Goal: Check status: Check status

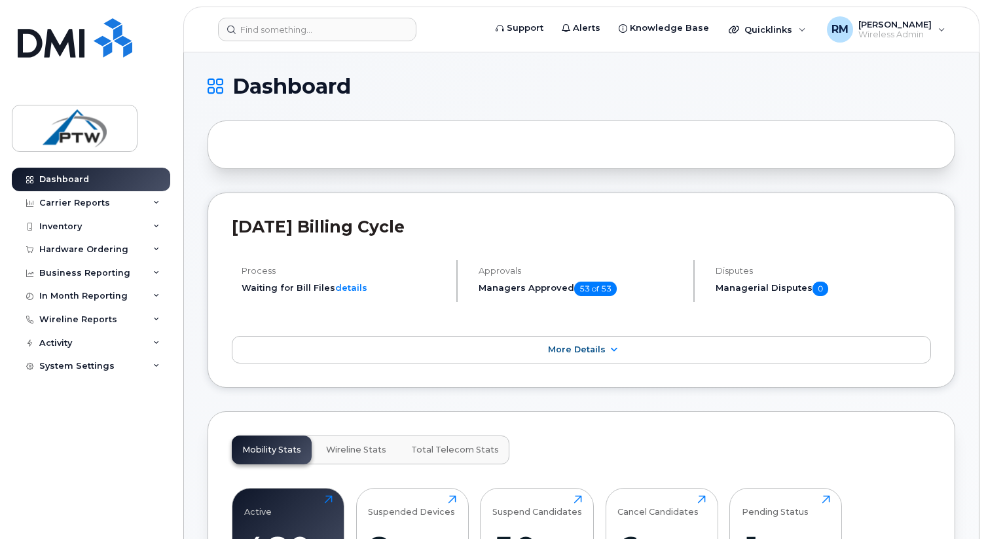
click at [215, 86] on icon at bounding box center [216, 87] width 16 height 16
click at [252, 88] on span "Dashboard" at bounding box center [291, 87] width 118 height 20
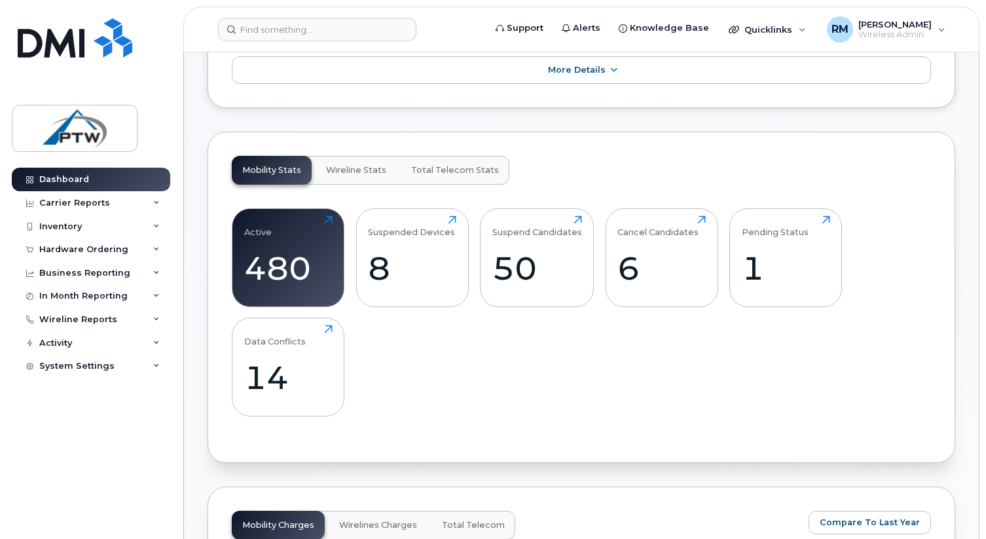
scroll to position [282, 0]
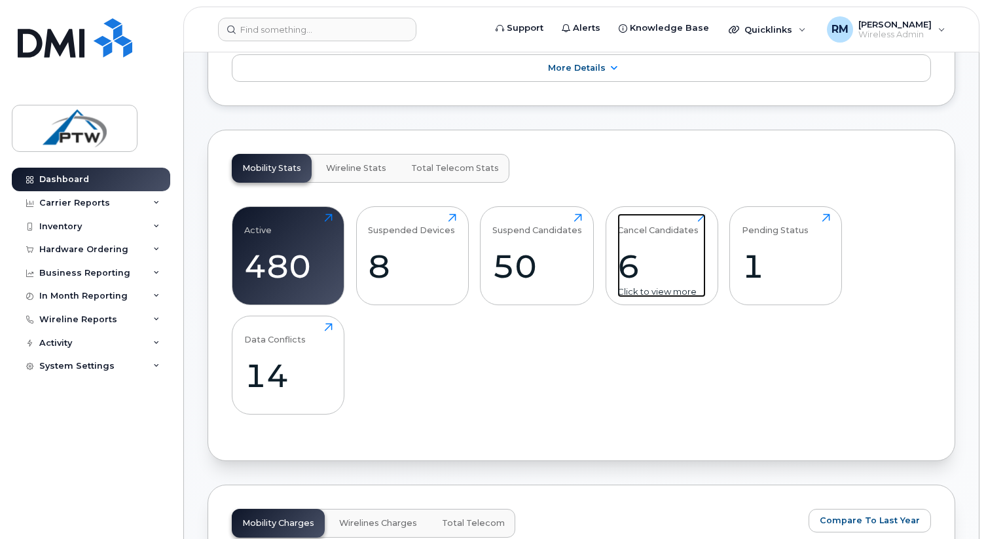
click at [625, 272] on div "6" at bounding box center [661, 266] width 88 height 39
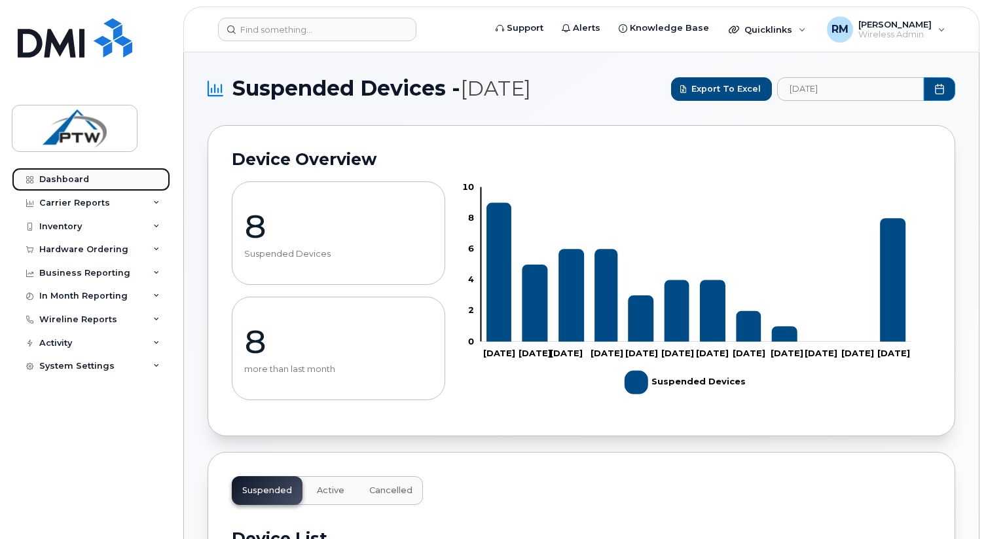
click at [71, 180] on div "Dashboard" at bounding box center [64, 179] width 50 height 10
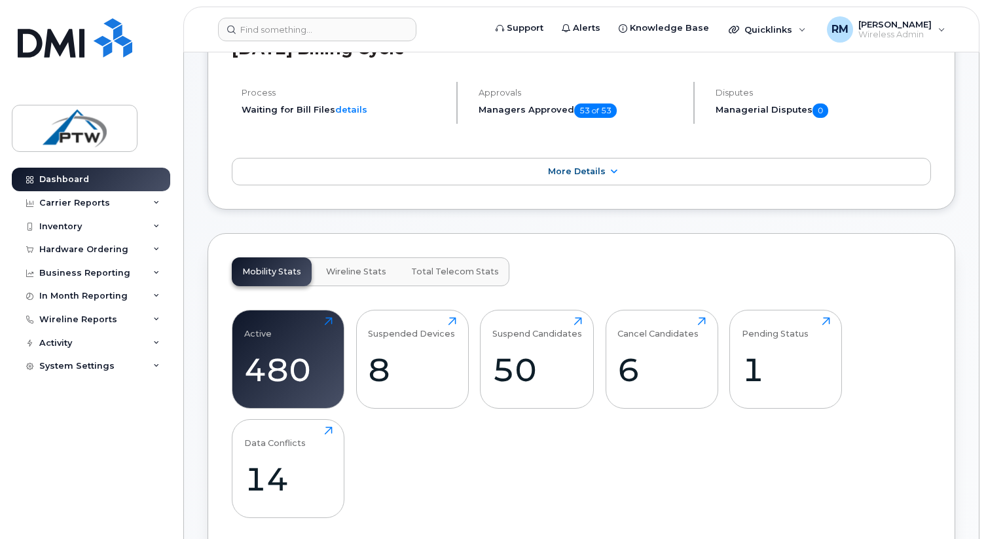
scroll to position [198, 0]
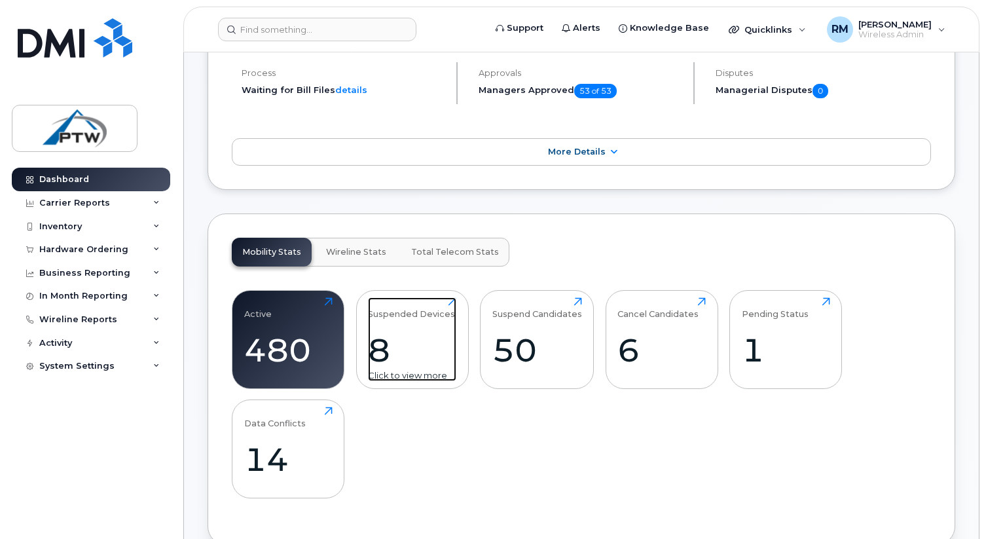
click at [397, 325] on div "Suspended Devices 8 Click to view more" at bounding box center [412, 339] width 88 height 84
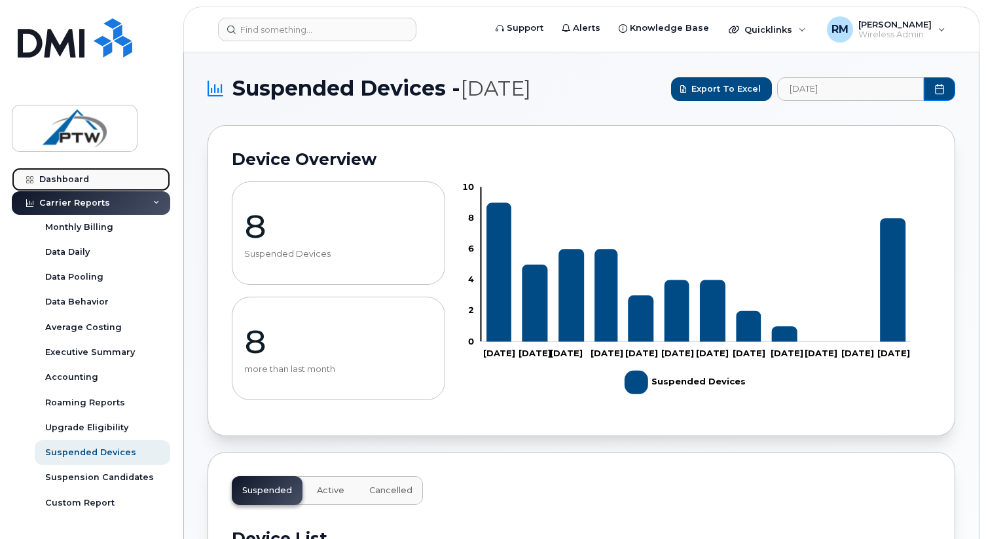
click at [56, 177] on div "Dashboard" at bounding box center [64, 179] width 50 height 10
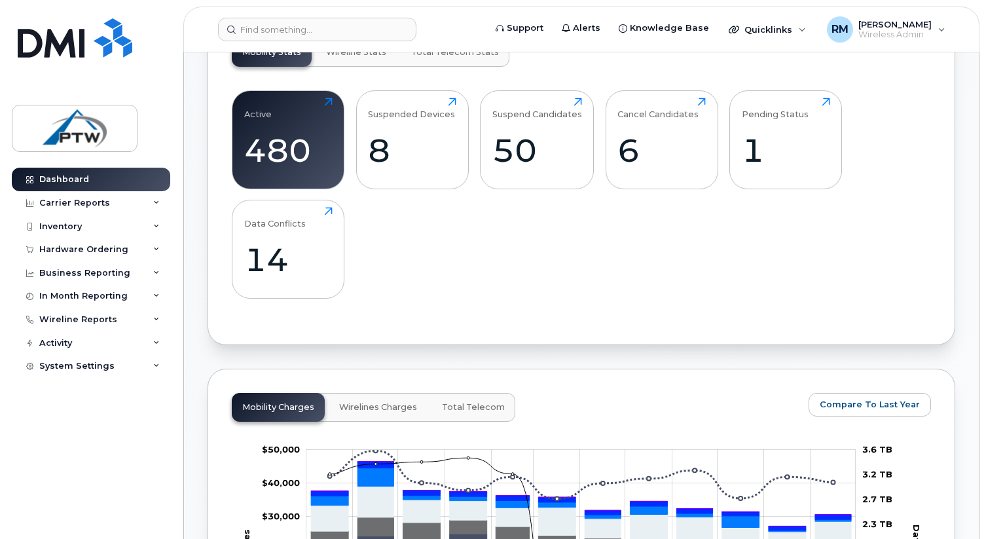
scroll to position [400, 0]
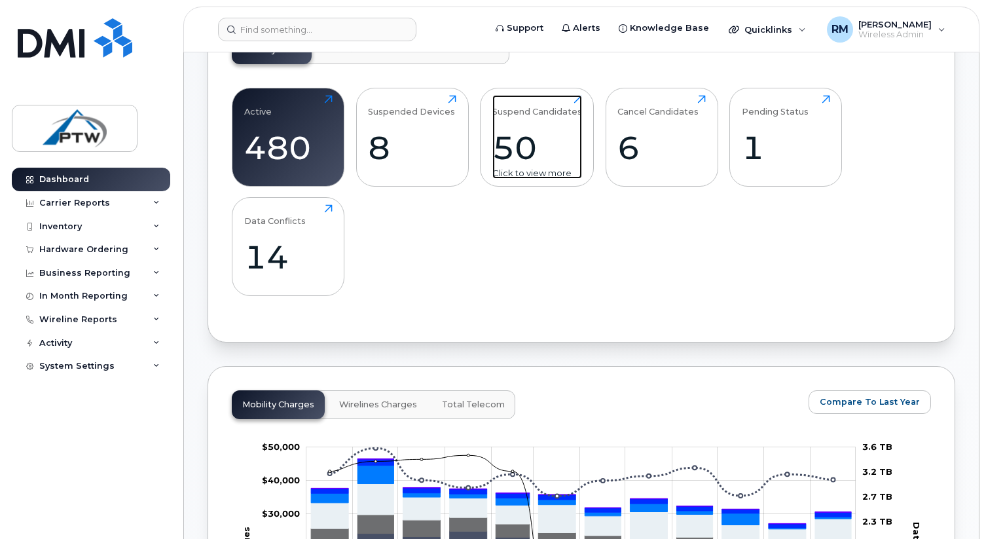
click at [530, 149] on div "50" at bounding box center [537, 147] width 90 height 39
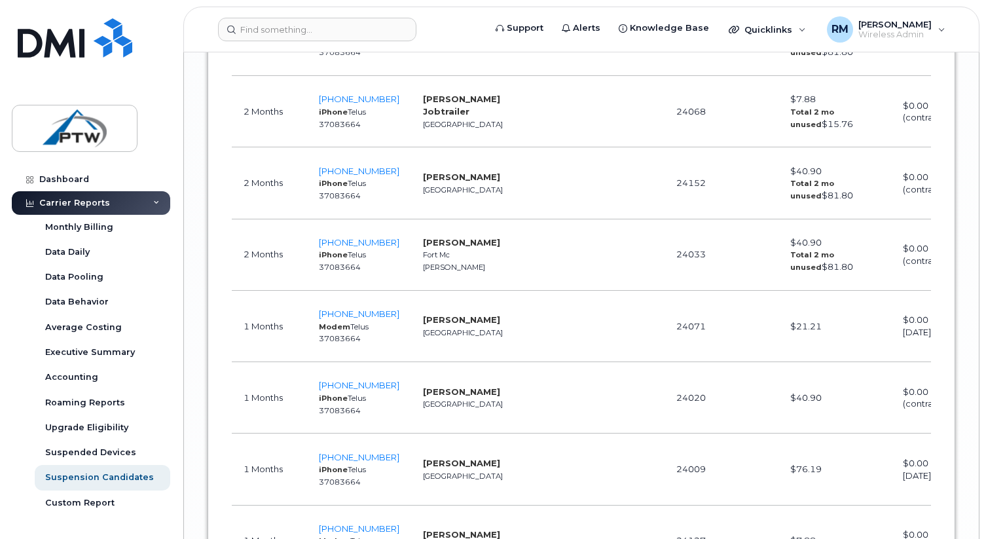
scroll to position [0, 14]
